Goal: Task Accomplishment & Management: Manage account settings

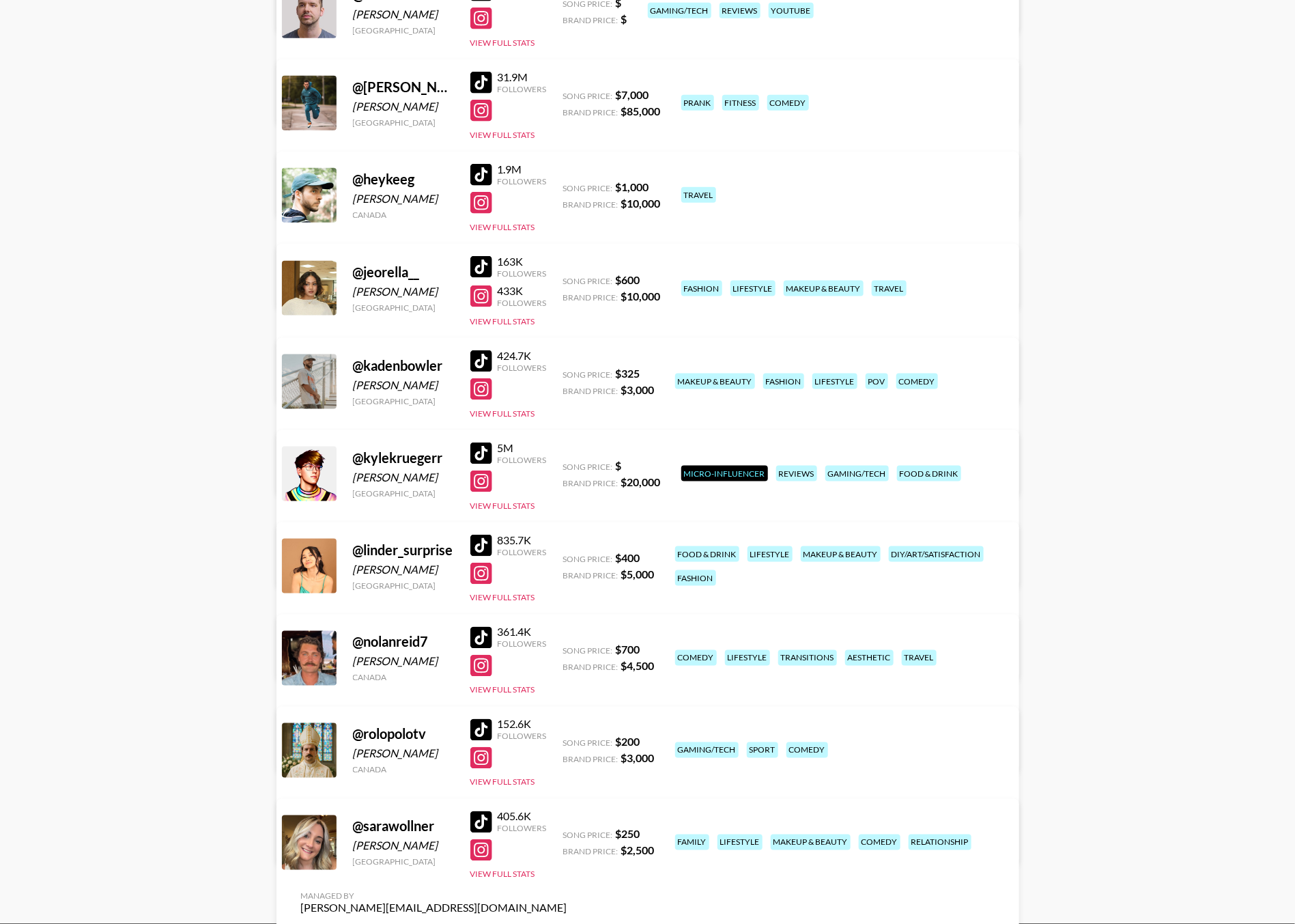
scroll to position [701, 0]
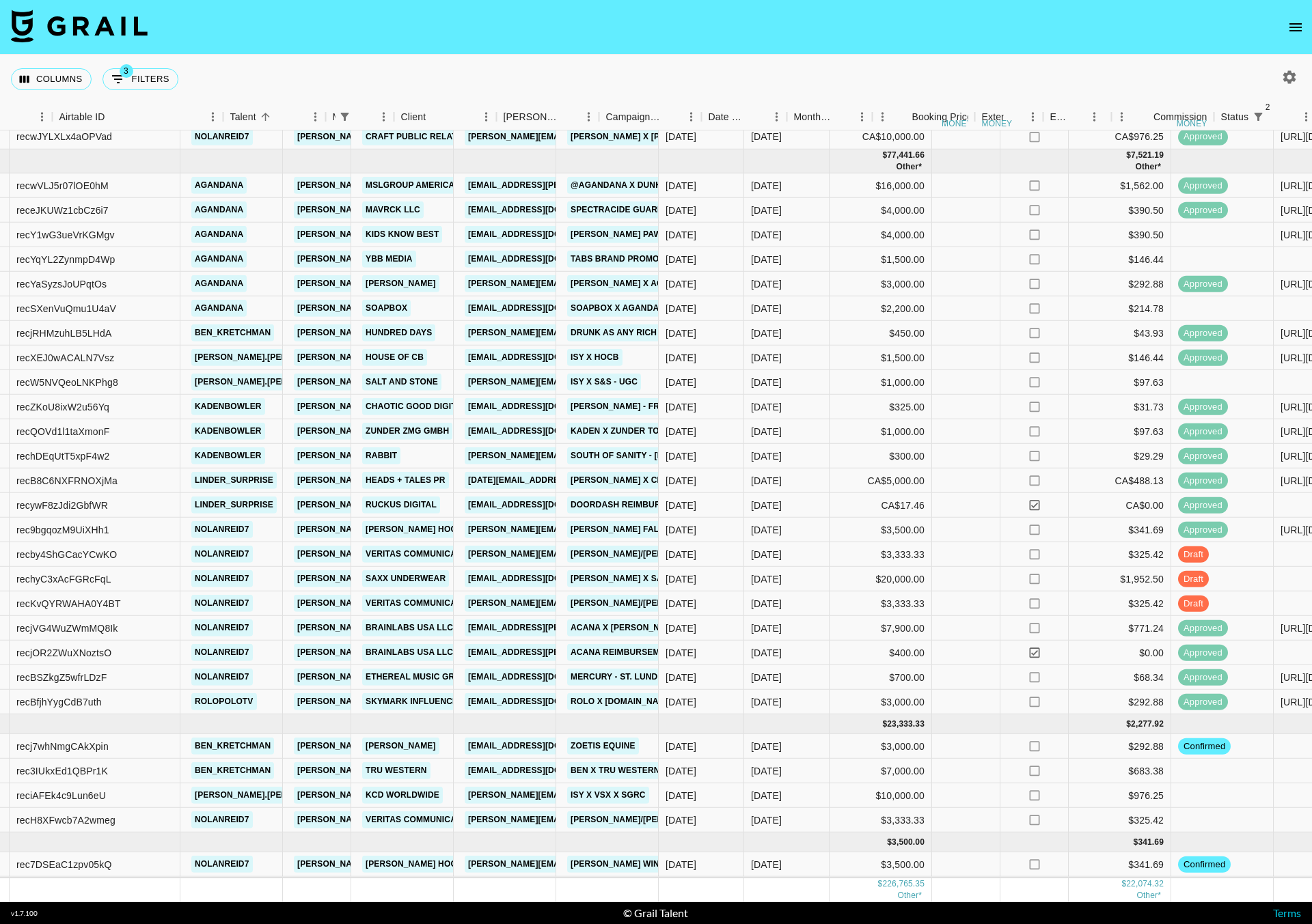
scroll to position [676, 107]
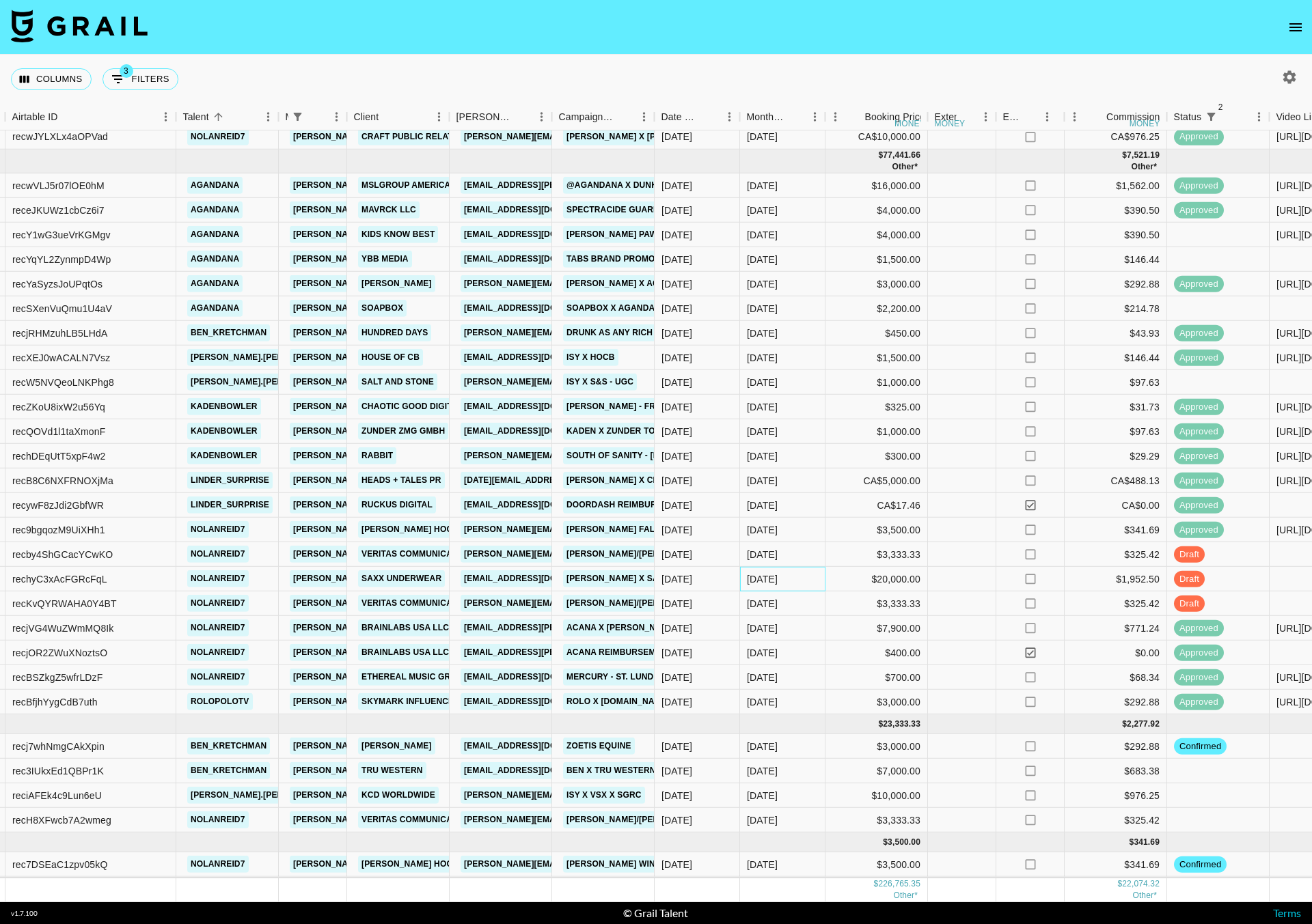
click at [767, 573] on div "[DATE]" at bounding box center [762, 580] width 31 height 14
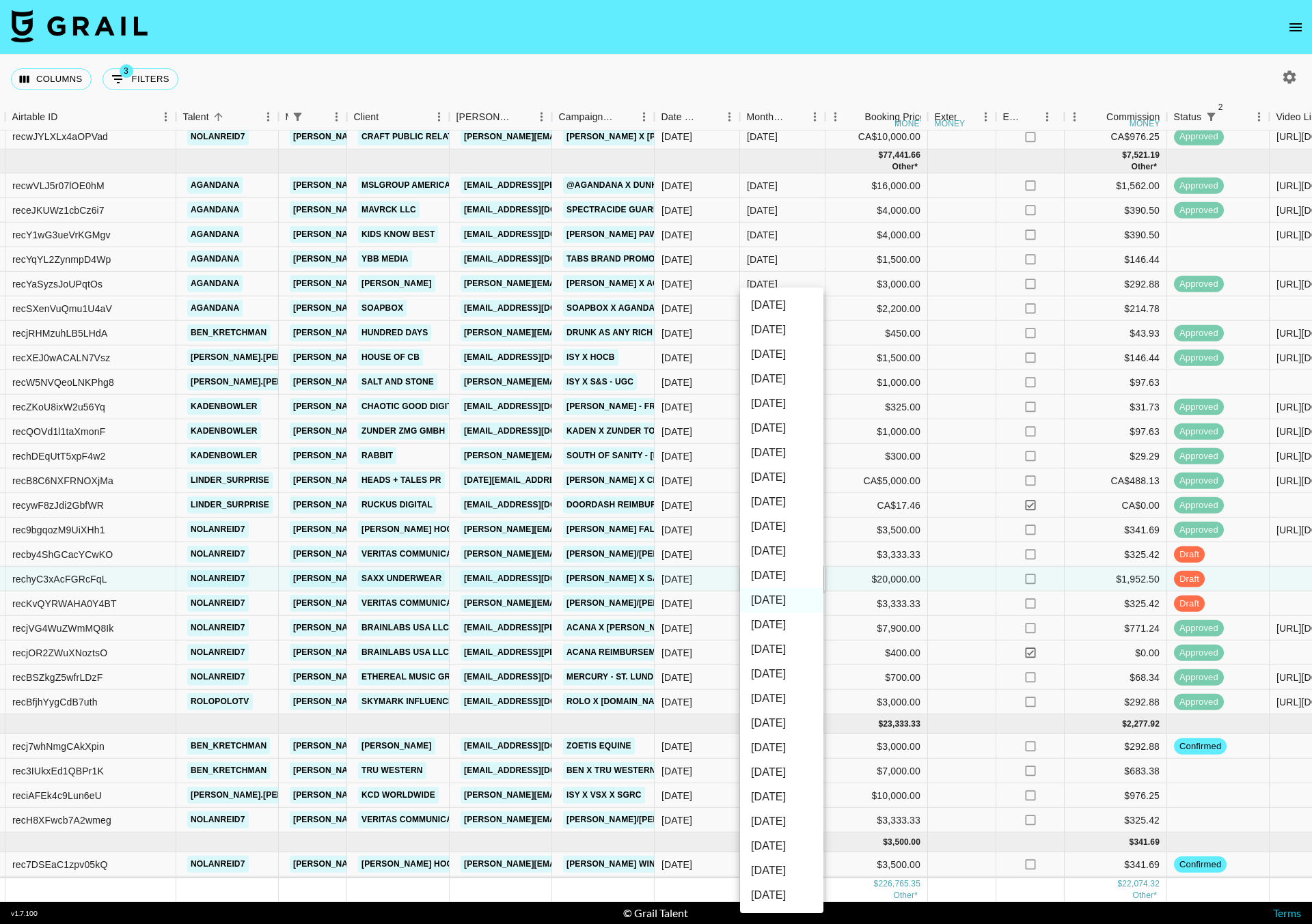
click at [776, 580] on li "[DATE]" at bounding box center [781, 576] width 83 height 24
type input "[DATE]"
click at [911, 469] on div "CA$5,000.00" at bounding box center [877, 481] width 103 height 24
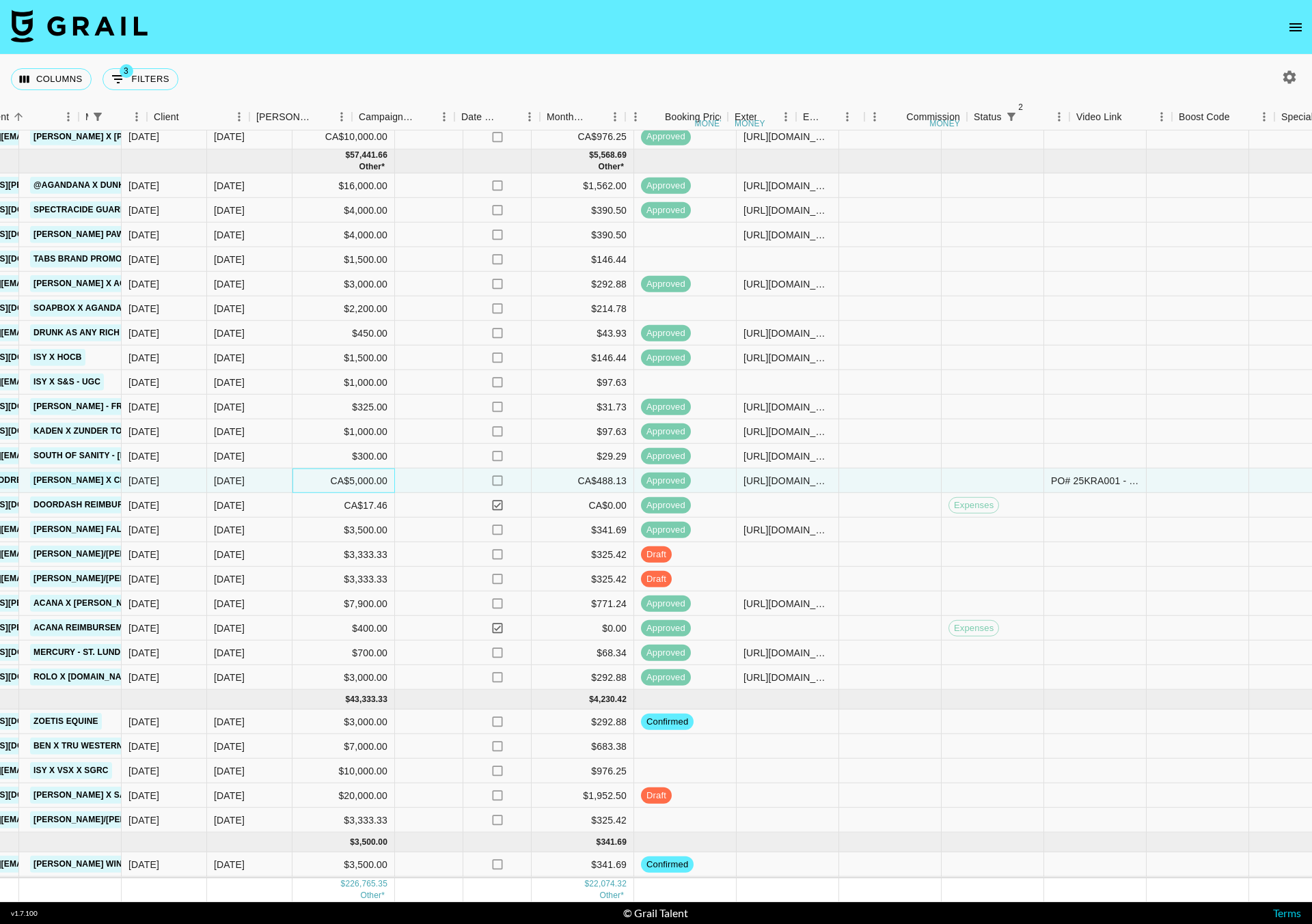
scroll to position [676, 0]
